Goal: Information Seeking & Learning: Learn about a topic

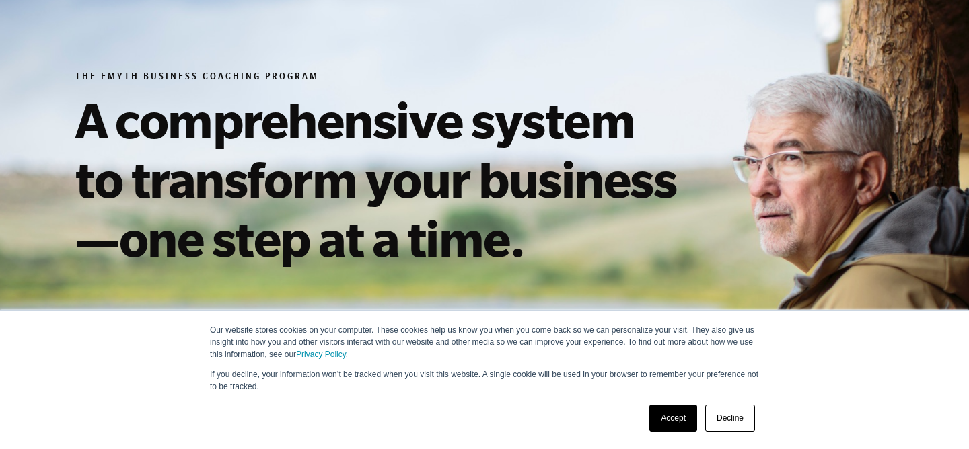
click at [677, 414] on link "Accept" at bounding box center [673, 418] width 48 height 27
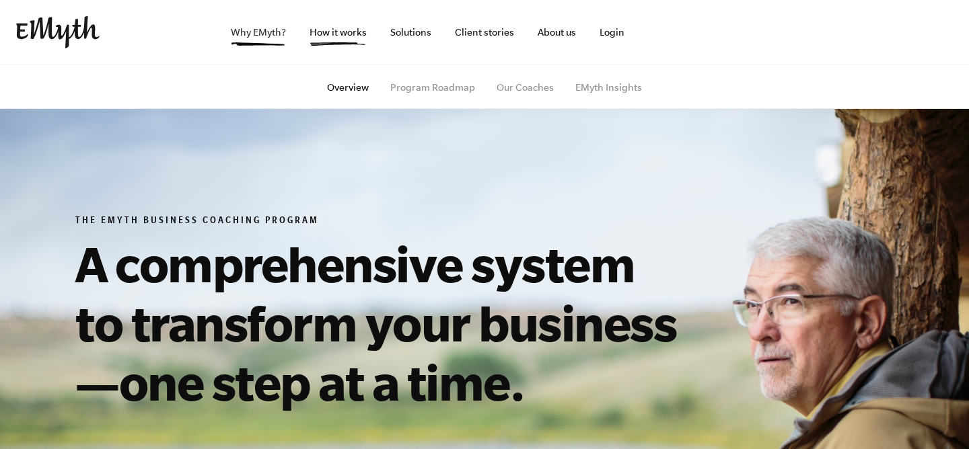
click at [250, 34] on link "Why EMyth?" at bounding box center [258, 32] width 77 height 65
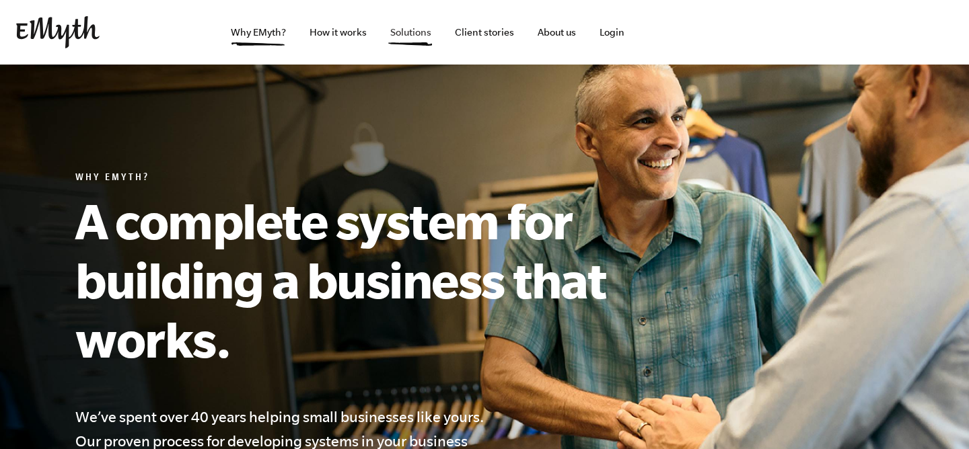
click at [421, 36] on link "Solutions" at bounding box center [410, 32] width 63 height 65
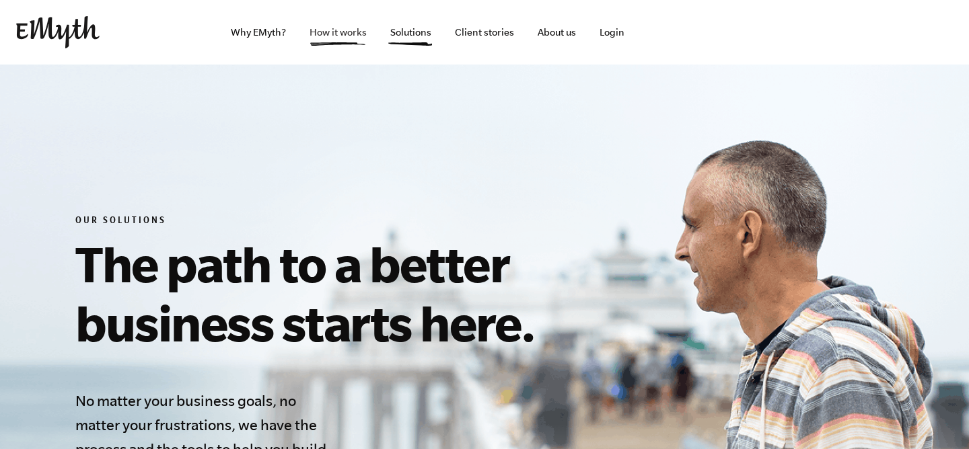
click at [330, 29] on link "How it works" at bounding box center [338, 32] width 79 height 65
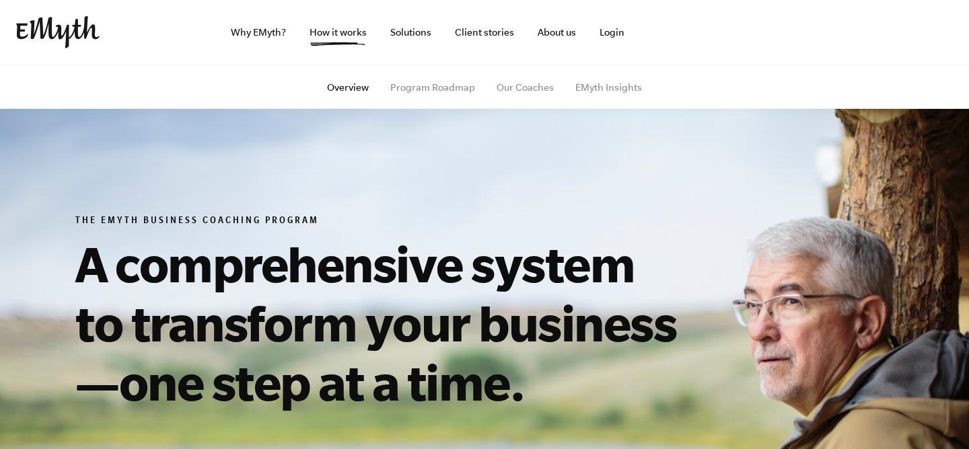
click at [355, 89] on link "Overview" at bounding box center [348, 87] width 42 height 11
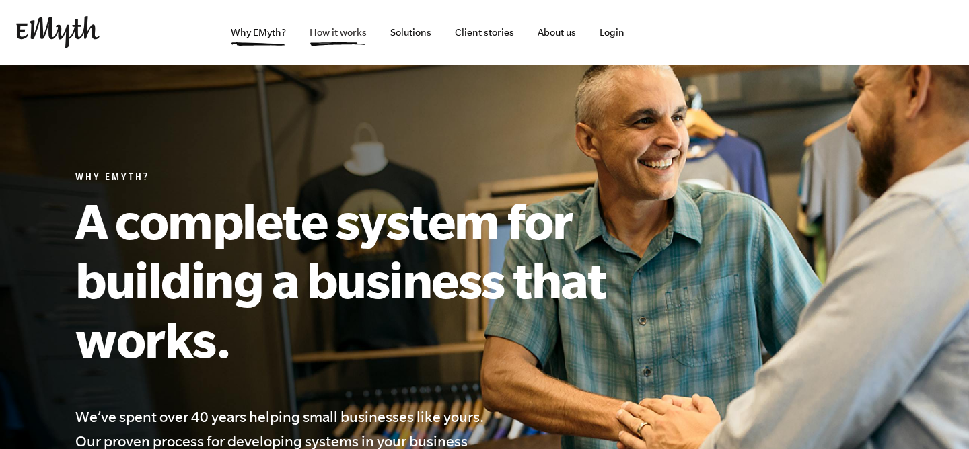
click at [343, 38] on link "How it works" at bounding box center [338, 32] width 79 height 65
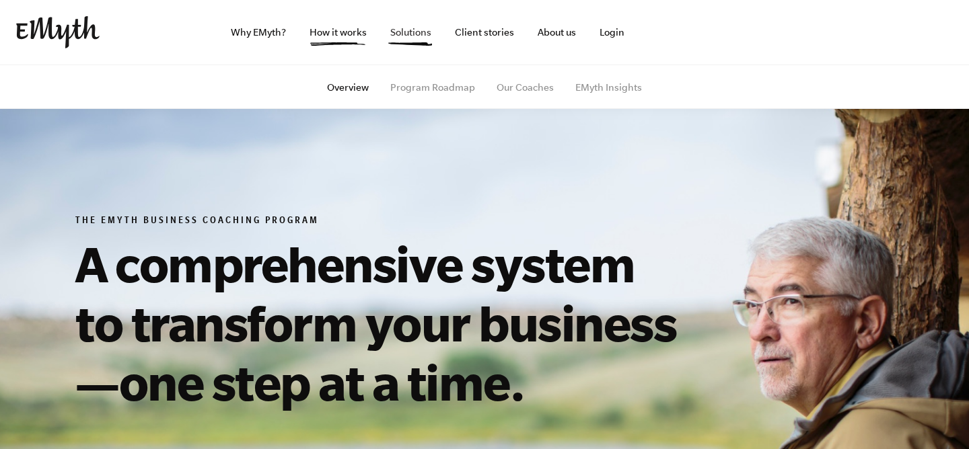
click at [415, 33] on link "Solutions" at bounding box center [410, 32] width 63 height 65
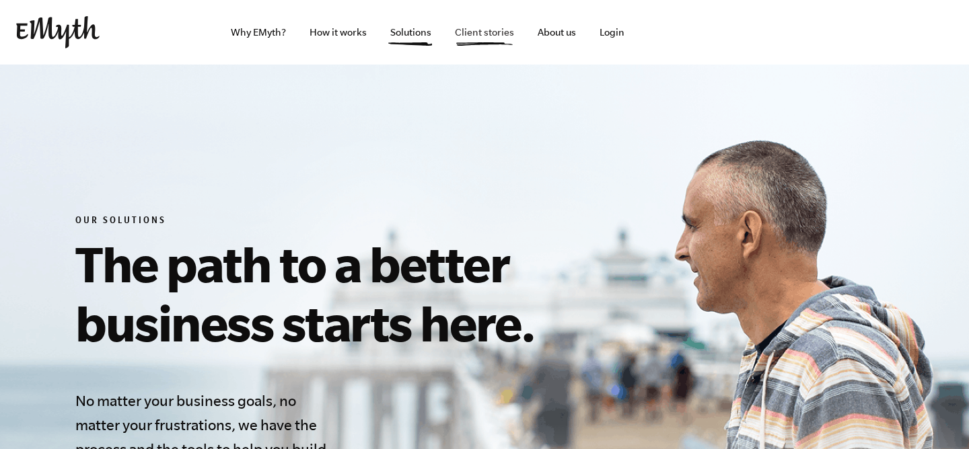
drag, startPoint x: 0, startPoint y: 0, endPoint x: 486, endPoint y: 35, distance: 487.7
click at [486, 35] on link "Client stories" at bounding box center [484, 32] width 81 height 65
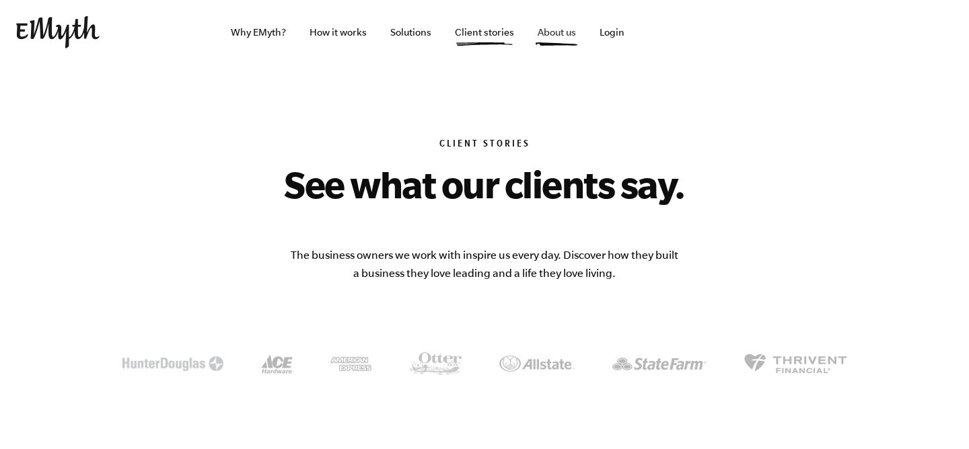
click at [558, 37] on link "About us" at bounding box center [557, 32] width 60 height 65
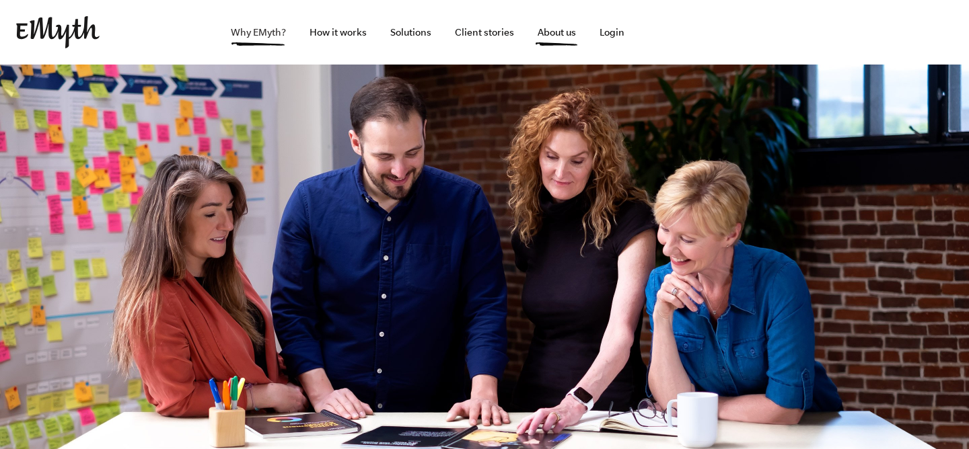
click at [251, 28] on link "Why EMyth?" at bounding box center [258, 32] width 77 height 65
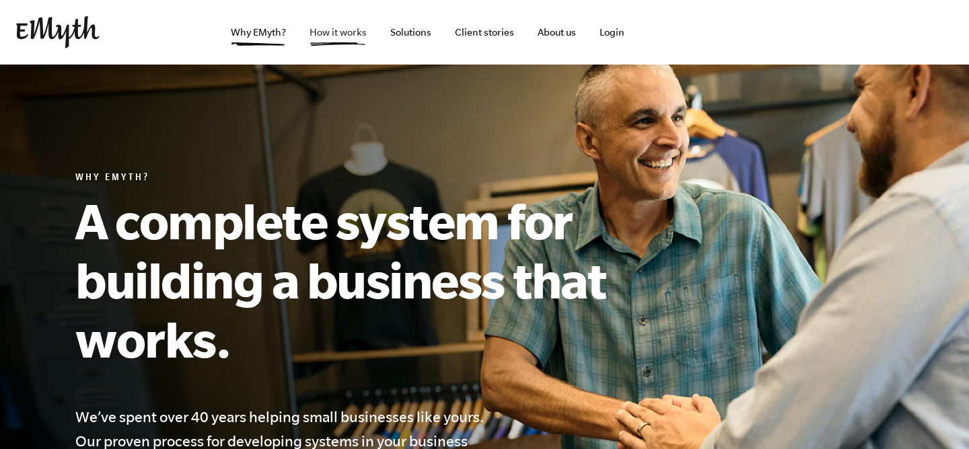
click at [369, 40] on link "How it works" at bounding box center [338, 32] width 79 height 65
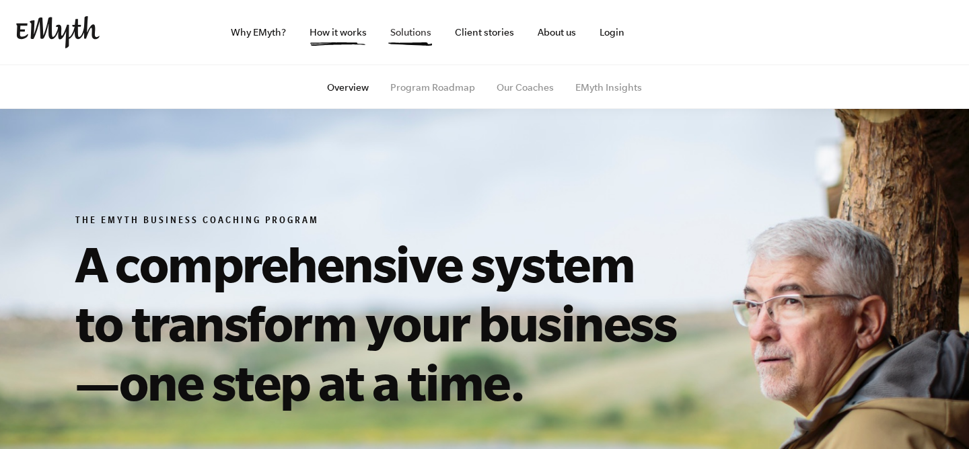
click at [392, 37] on link "Solutions" at bounding box center [410, 32] width 63 height 65
